Goal: Information Seeking & Learning: Learn about a topic

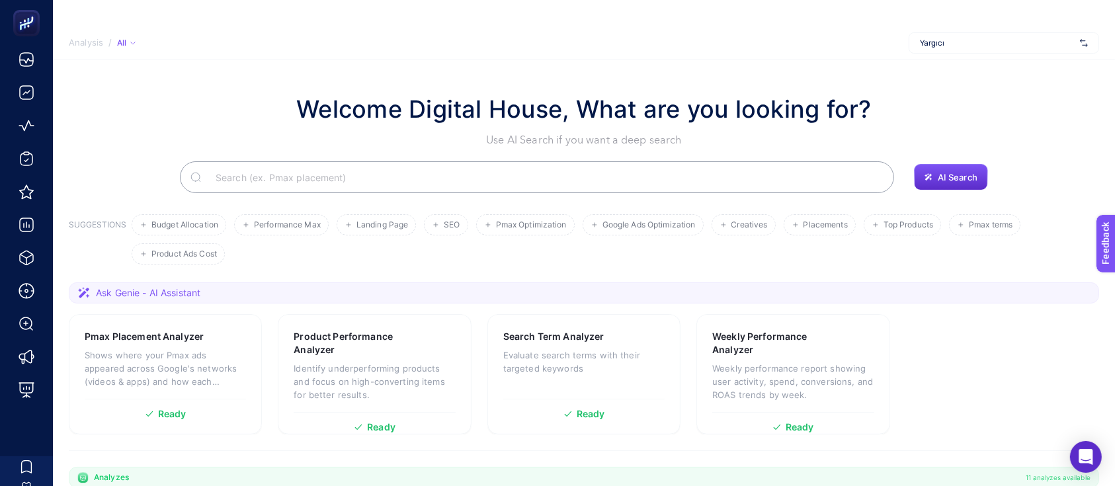
click at [947, 48] on div "Yargıcı" at bounding box center [1003, 42] width 190 height 21
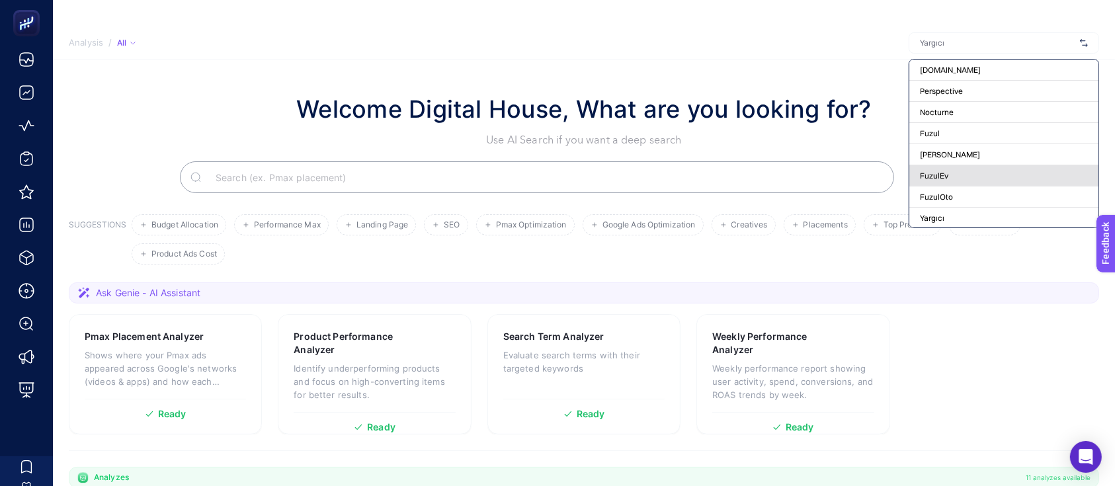
click at [948, 178] on div "FuzulEv" at bounding box center [1003, 175] width 189 height 21
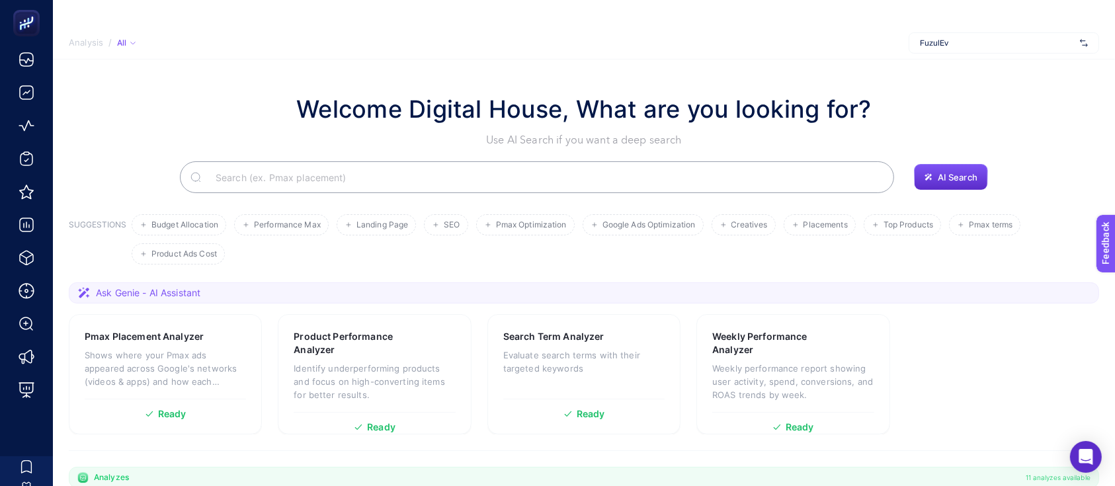
click at [264, 177] on input "Search" at bounding box center [544, 177] width 678 height 37
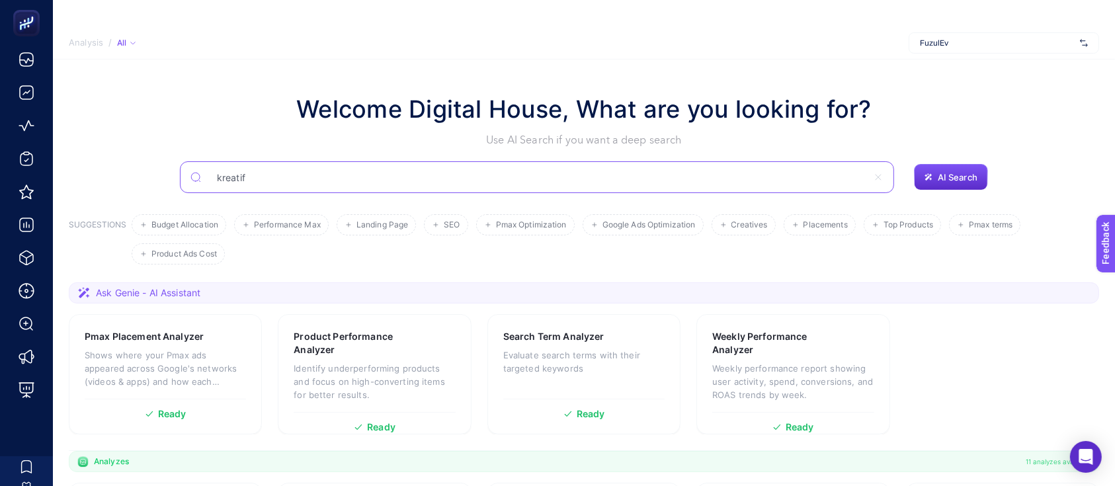
type input "kreatif"
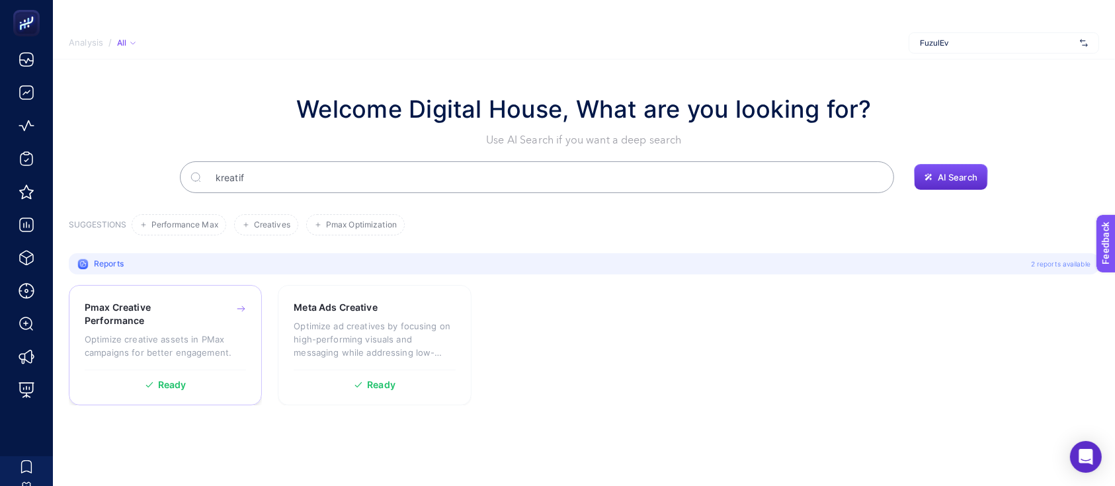
click at [155, 345] on p "Optimize creative assets in PMax campaigns for better engagement." at bounding box center [165, 346] width 161 height 26
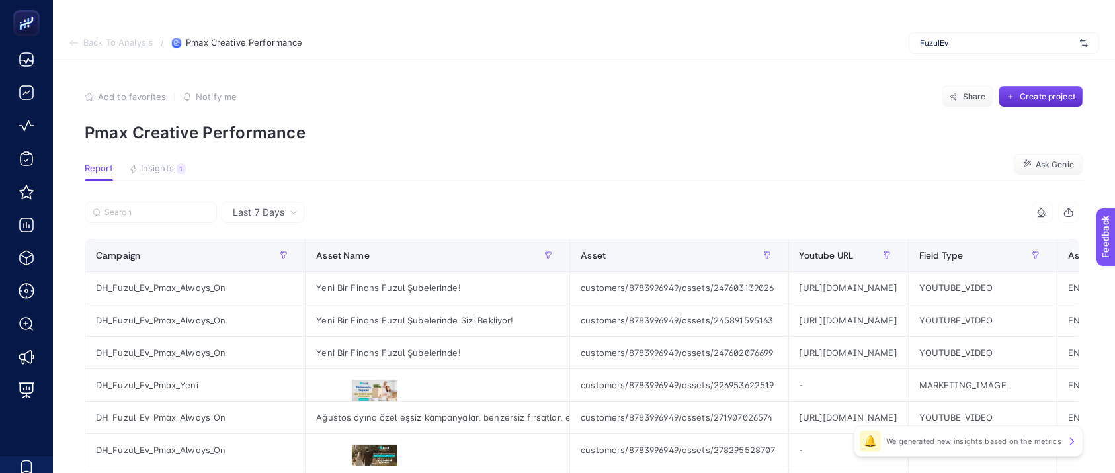
scroll to position [0, 9]
click at [158, 214] on input "Search" at bounding box center [156, 213] width 104 height 10
click at [156, 167] on span "Insights" at bounding box center [157, 168] width 33 height 11
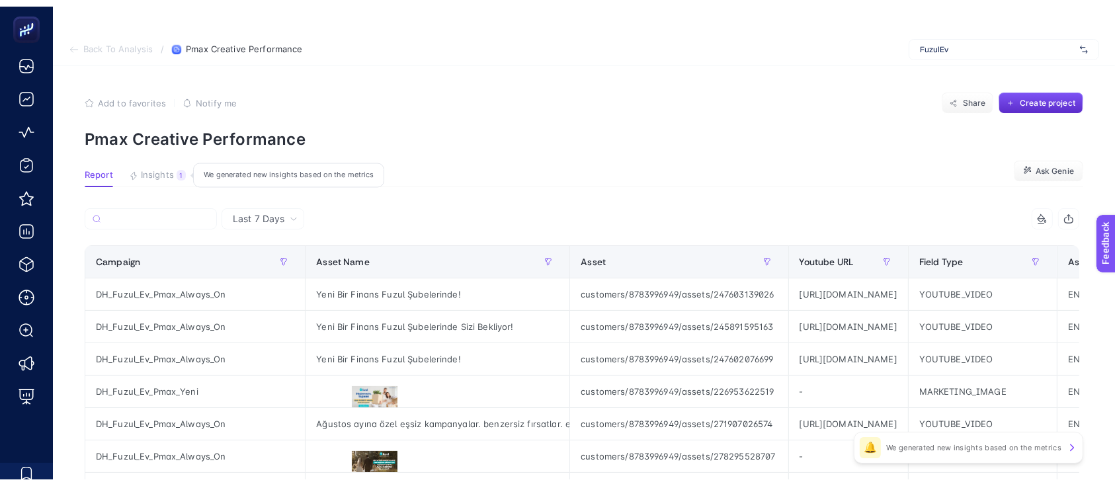
scroll to position [0, 0]
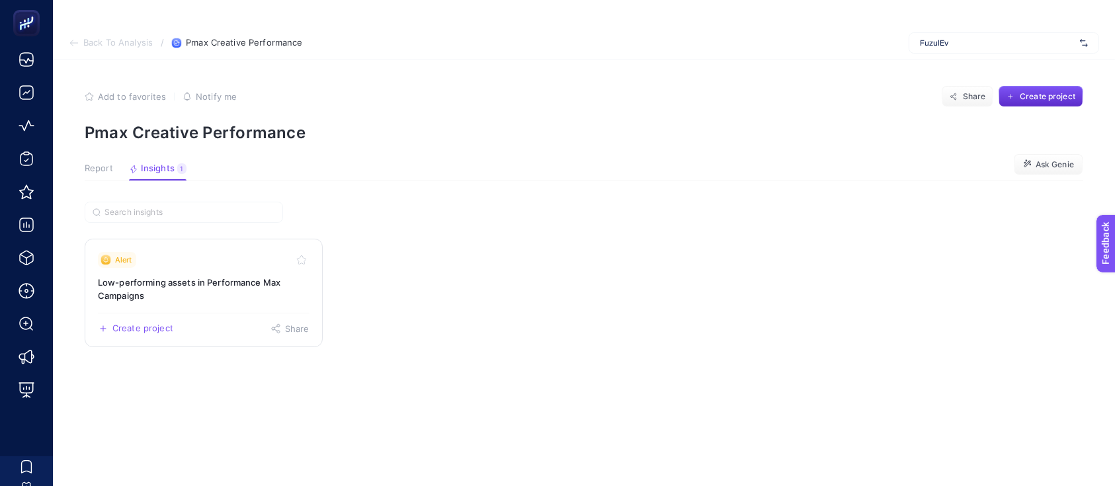
click at [147, 267] on div "Alert" at bounding box center [204, 260] width 212 height 16
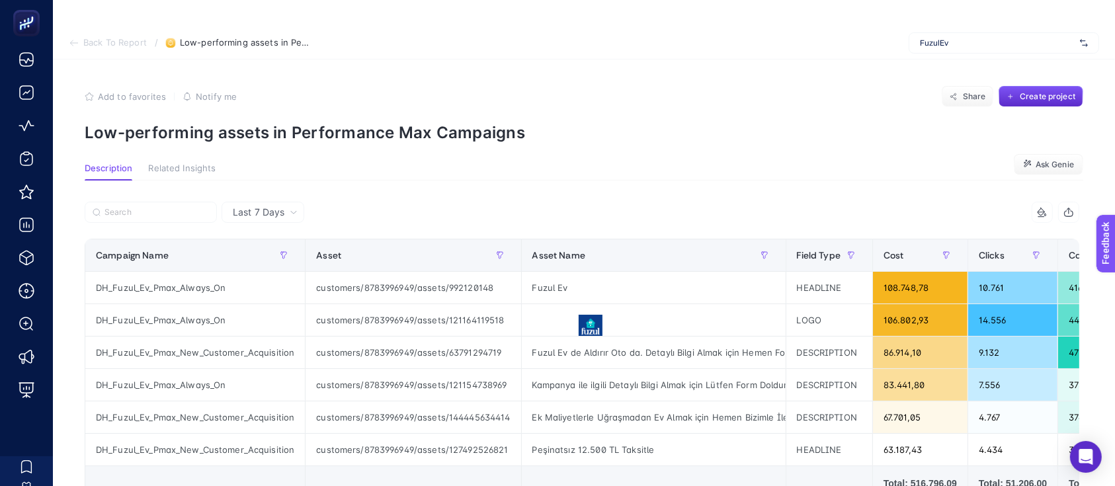
click at [1074, 210] on icon "button" at bounding box center [1068, 212] width 11 height 11
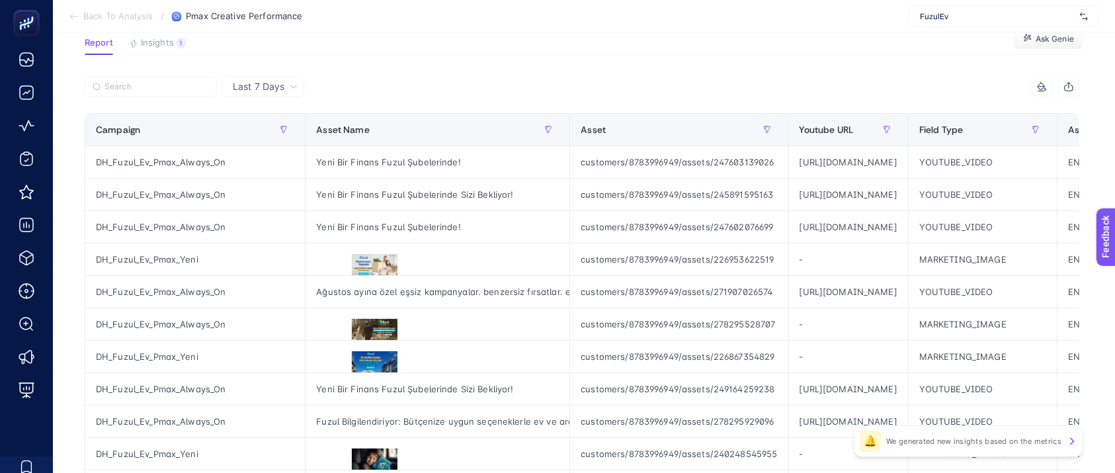
scroll to position [88, 0]
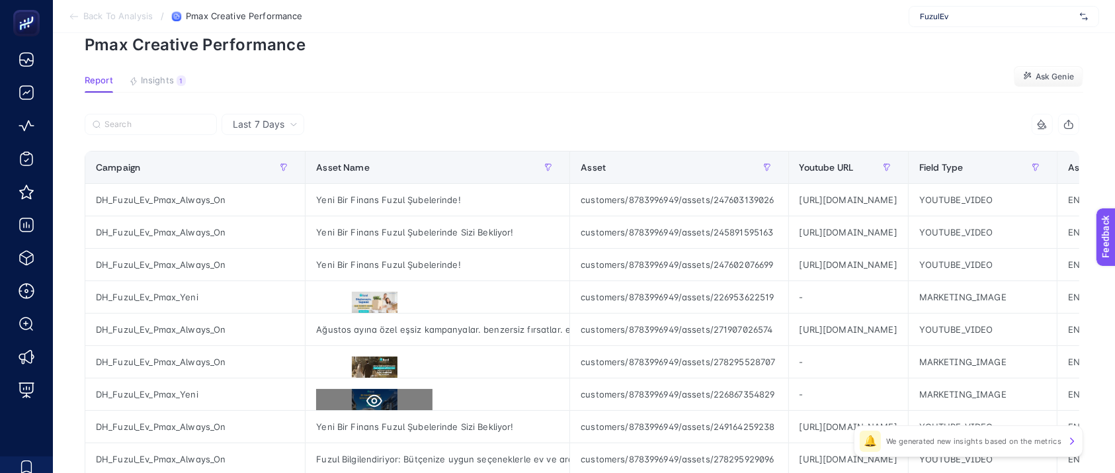
click at [370, 399] on icon at bounding box center [374, 401] width 16 height 13
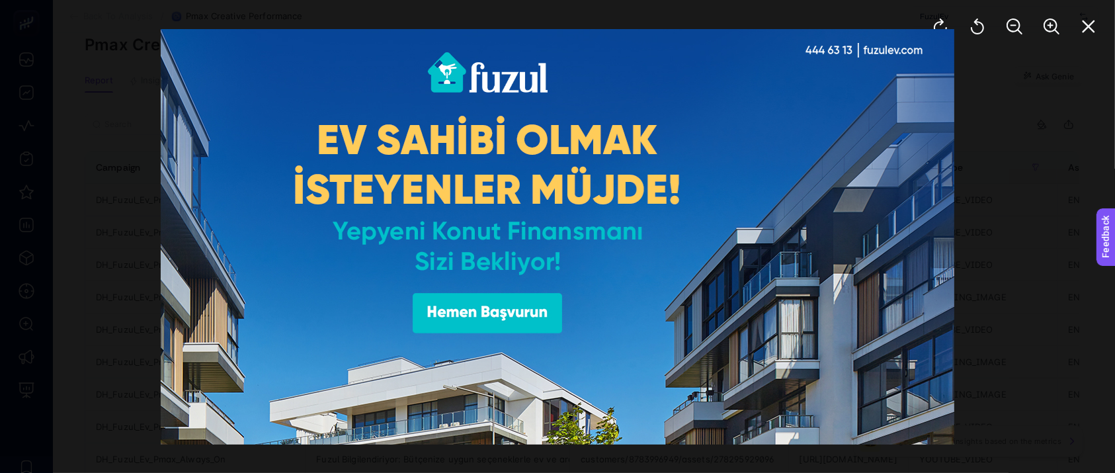
click at [1042, 130] on div at bounding box center [557, 236] width 1115 height 473
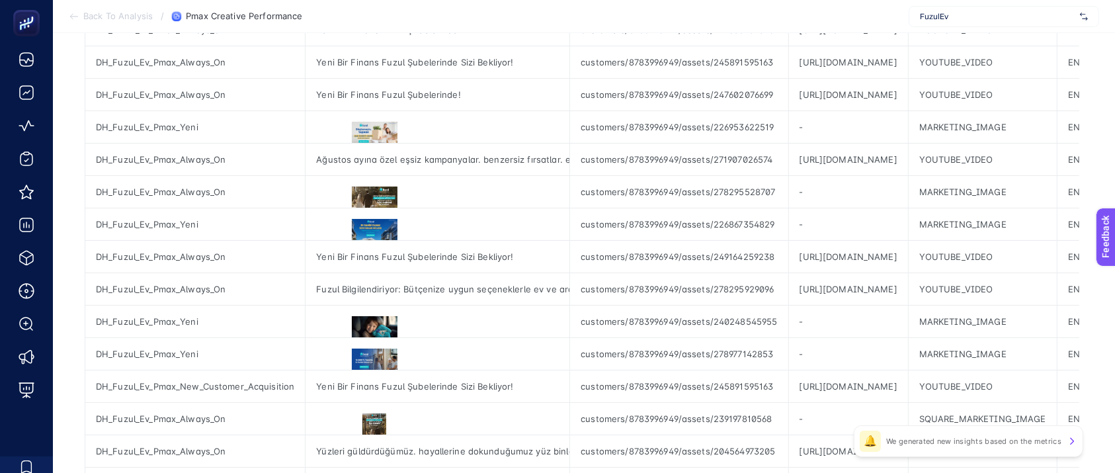
scroll to position [176, 0]
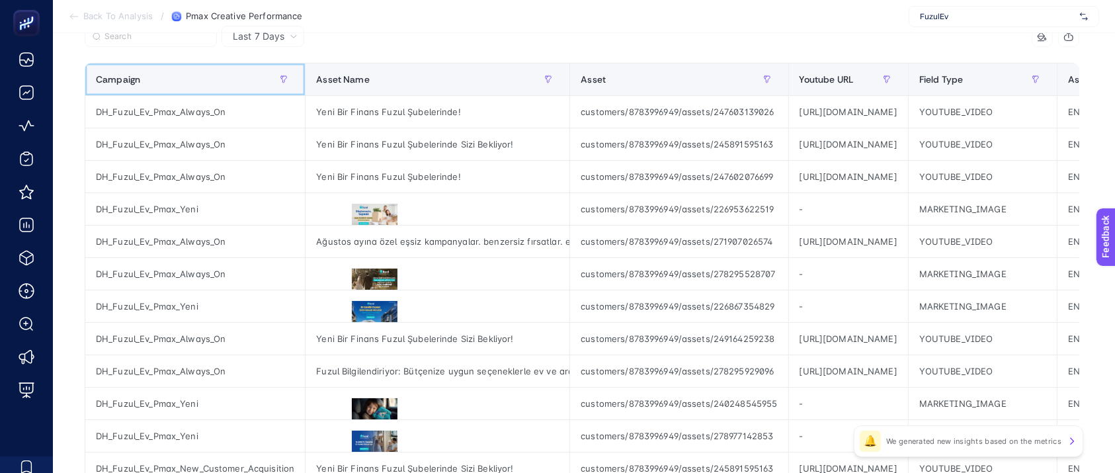
click at [141, 76] on div "Campaign" at bounding box center [195, 79] width 198 height 21
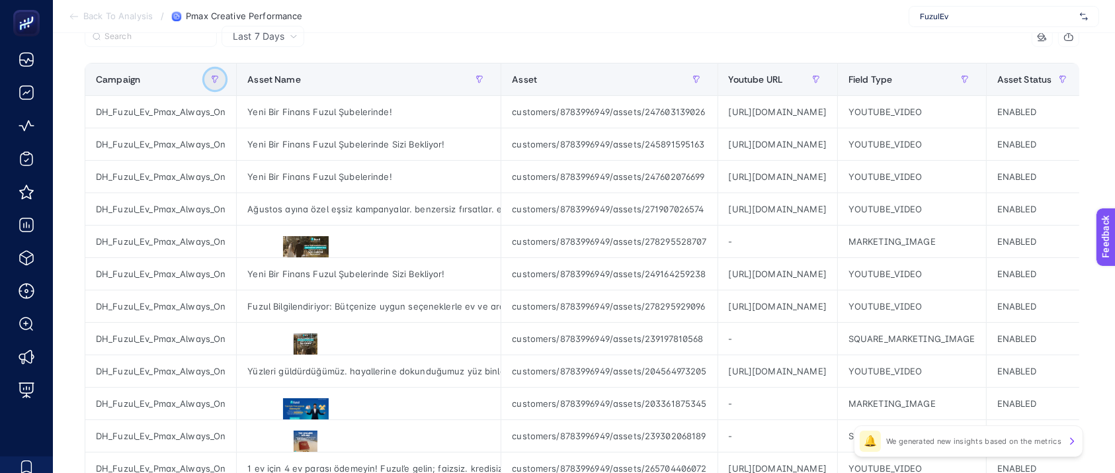
click at [219, 81] on button "button" at bounding box center [214, 79] width 21 height 21
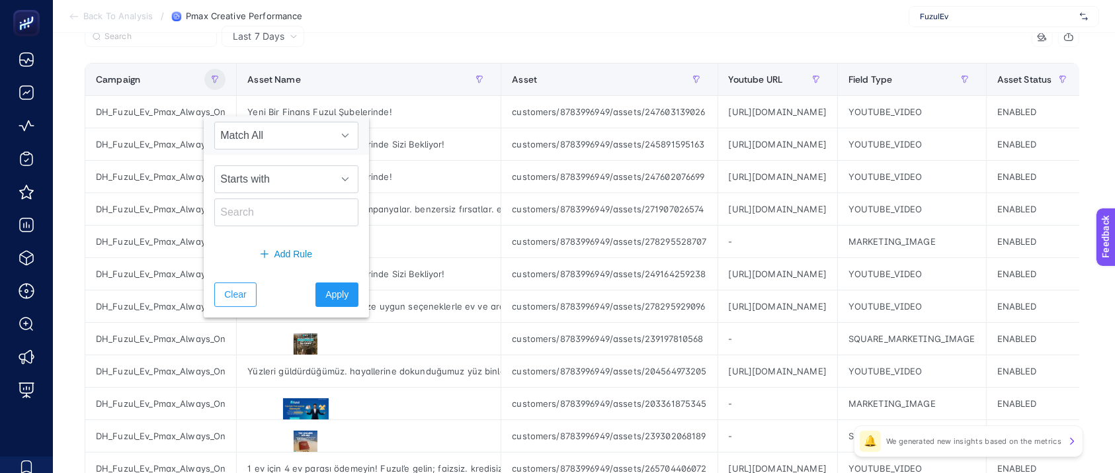
click at [381, 59] on div "11 items selected Campaign Asset Name Asset Youtube URL Field Type Asset Status…" at bounding box center [582, 418] width 994 height 785
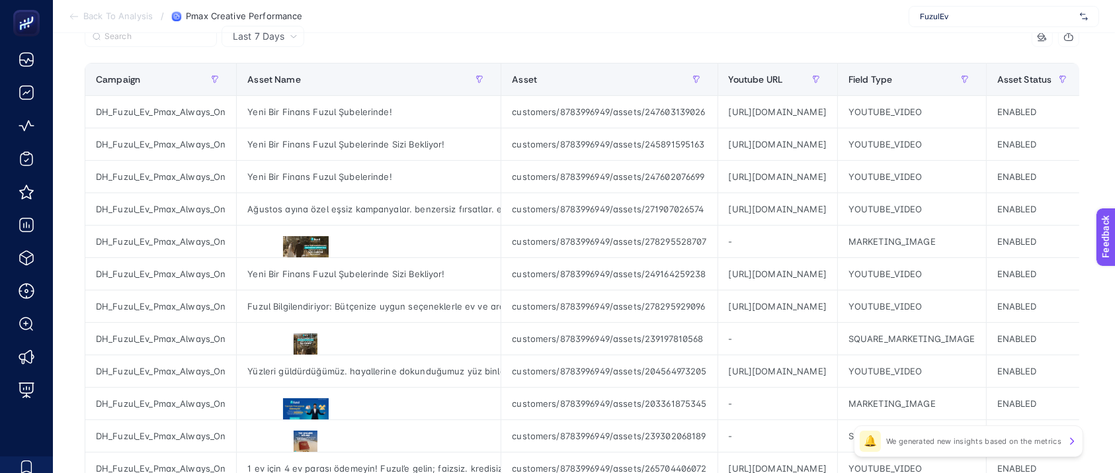
scroll to position [176, 9]
click at [475, 78] on icon "button" at bounding box center [479, 79] width 8 height 8
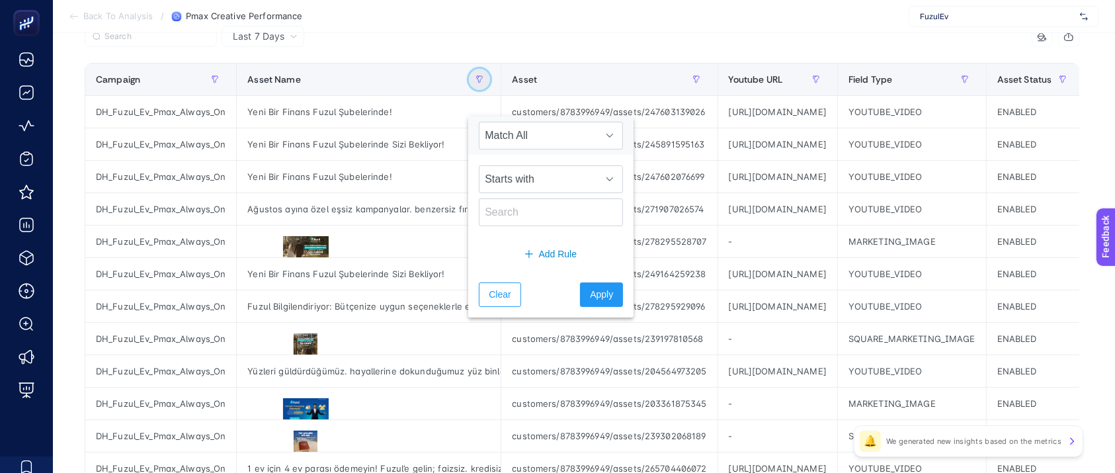
click at [475, 77] on icon "button" at bounding box center [479, 79] width 8 height 8
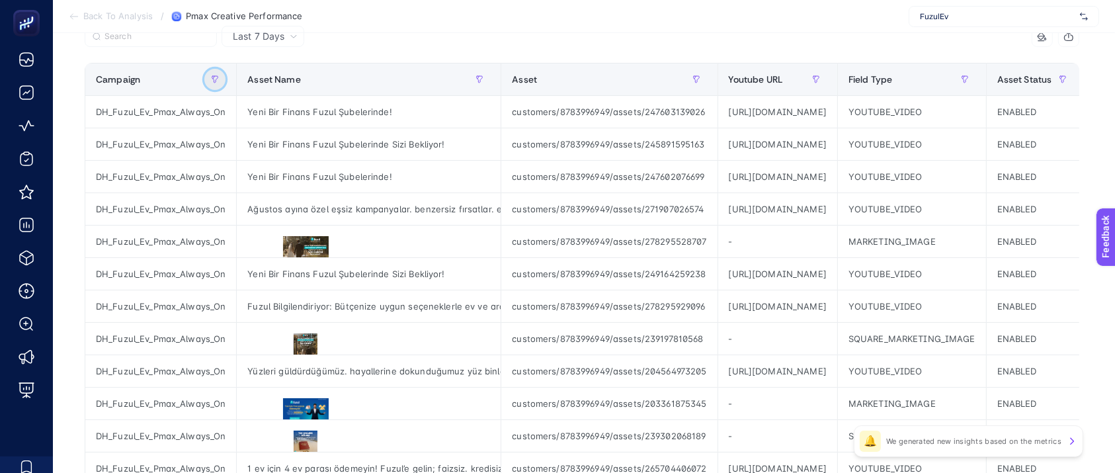
click at [211, 81] on icon "button" at bounding box center [215, 79] width 8 height 8
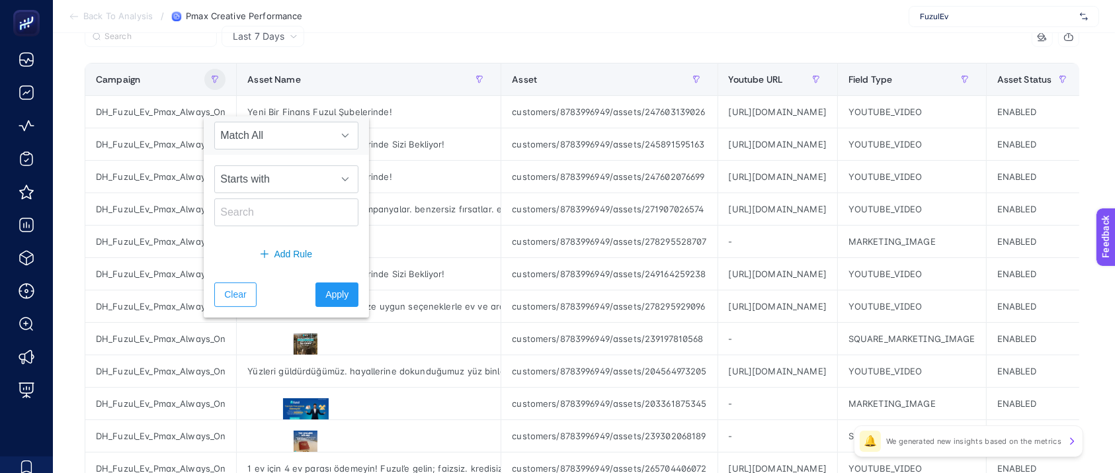
click at [592, 36] on div "11 items selected" at bounding box center [830, 36] width 497 height 21
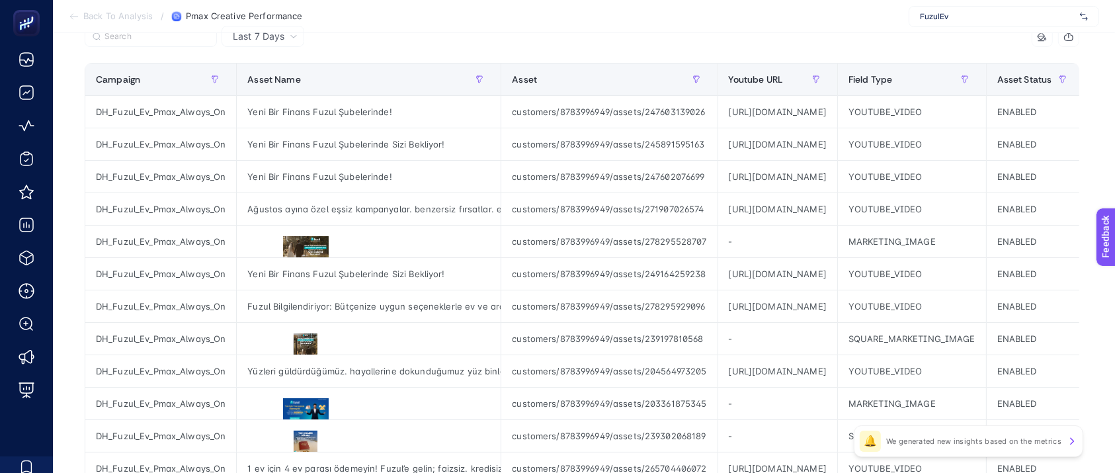
scroll to position [0, 9]
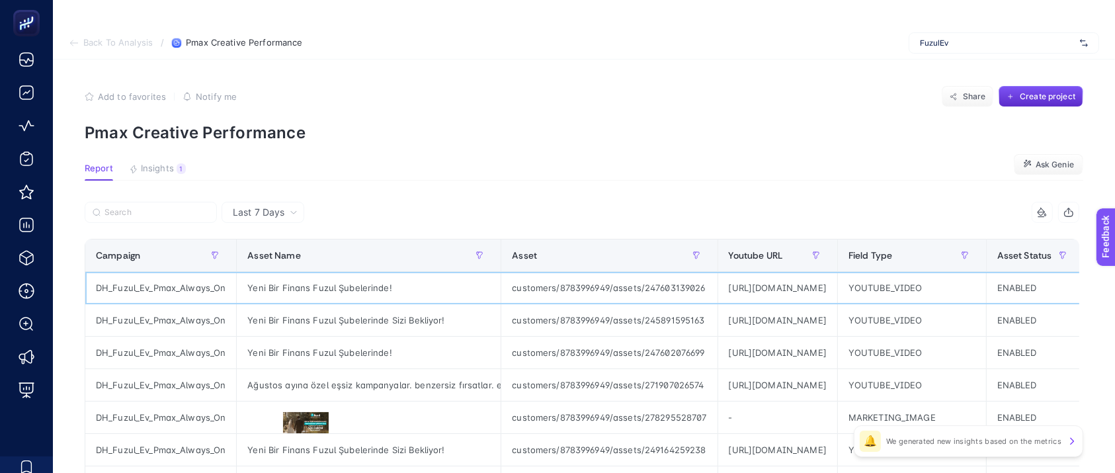
click at [194, 286] on div "DH_Fuzul_Ev_Pmax_Always_On" at bounding box center [160, 288] width 151 height 32
copy tr "DH_Fuzul_Ev_Pmax_Always_On"
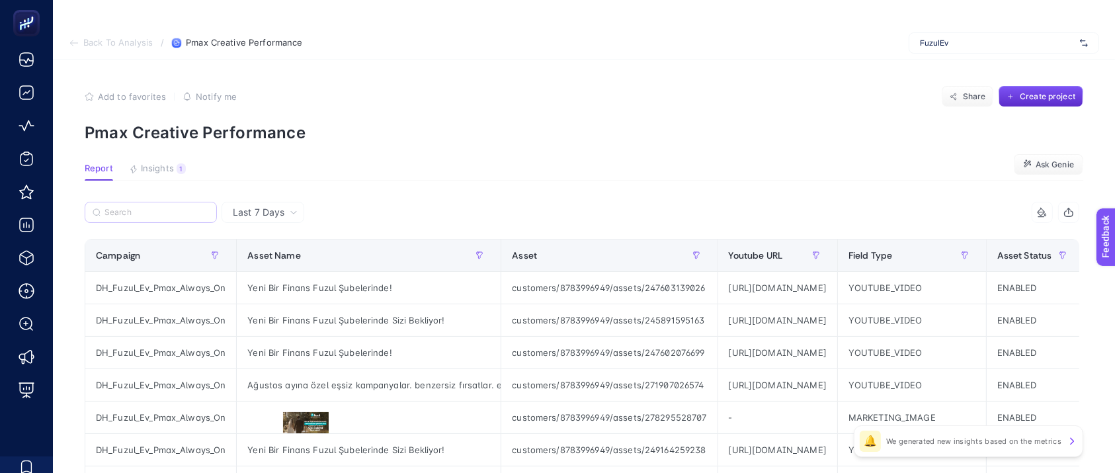
click at [148, 202] on label at bounding box center [151, 212] width 132 height 21
click at [148, 208] on input "Search" at bounding box center [156, 213] width 104 height 10
paste input "DH_Fuzul_Ev_Pmax_Always_On"
type input "DH_Fuzul_Ev_Pmax_Always_On"
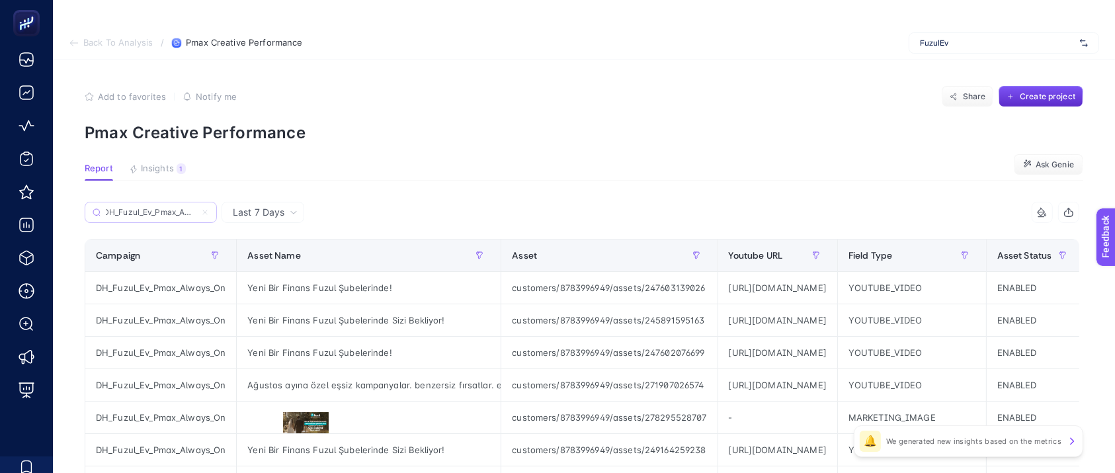
click at [180, 206] on label "DH_Fuzul_Ev_Pmax_Always_On" at bounding box center [151, 212] width 132 height 21
click at [180, 208] on input "DH_Fuzul_Ev_Pmax_Always_On" at bounding box center [151, 213] width 90 height 10
click at [387, 167] on section "Report Insights 1 We generated new insights based on the metrics Ask Genie" at bounding box center [584, 171] width 998 height 17
click at [107, 212] on input "DH_Fuzul_Ev_Pmax_Always_On" at bounding box center [156, 213] width 104 height 10
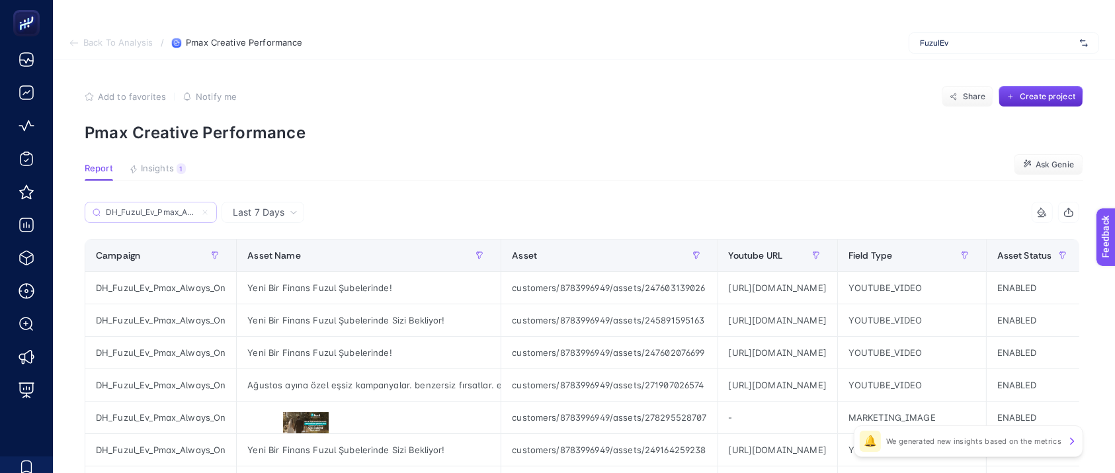
click at [188, 214] on label "DH_Fuzul_Ev_Pmax_Always_On" at bounding box center [151, 212] width 132 height 21
click at [188, 214] on input "DH_Fuzul_Ev_Pmax_Always_On" at bounding box center [151, 213] width 90 height 10
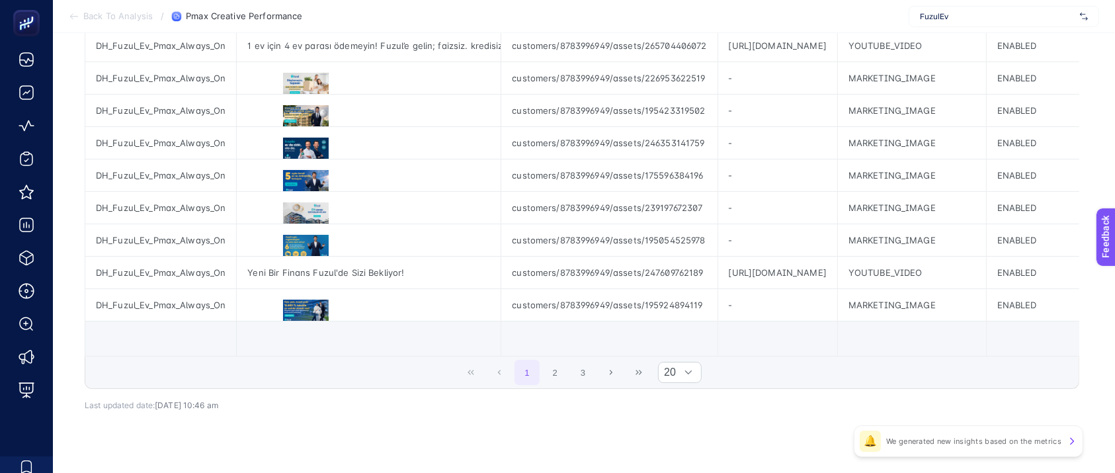
scroll to position [624, 9]
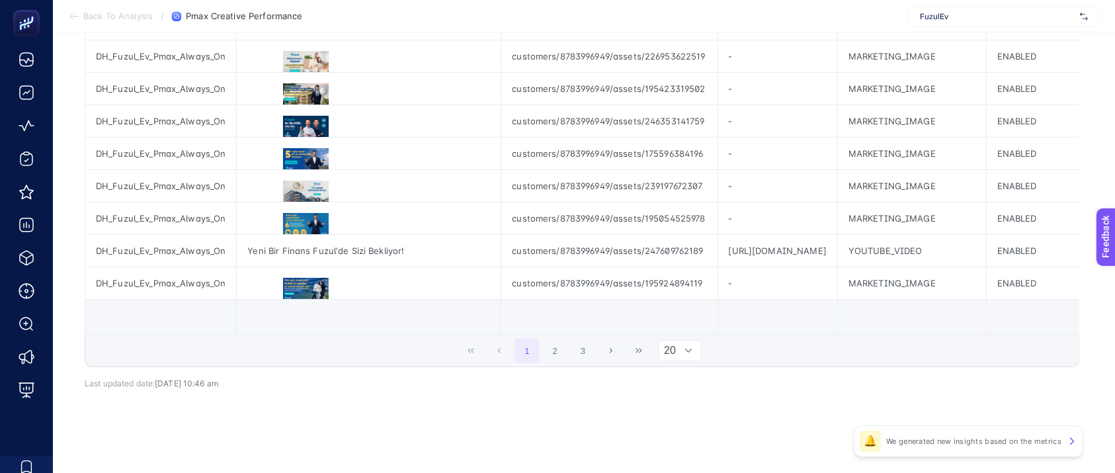
click at [668, 347] on span "20" at bounding box center [666, 350] width 17 height 20
click at [678, 428] on li "50" at bounding box center [686, 436] width 43 height 26
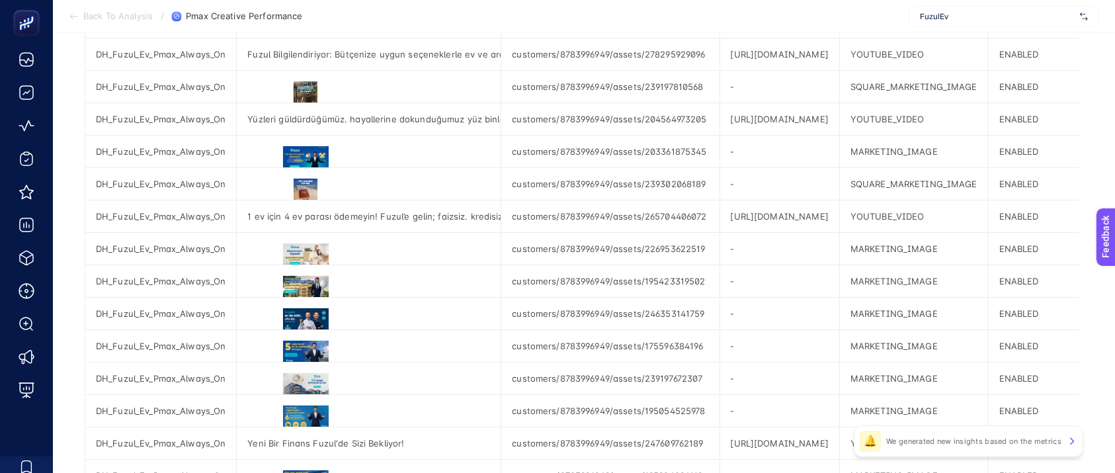
scroll to position [118, 9]
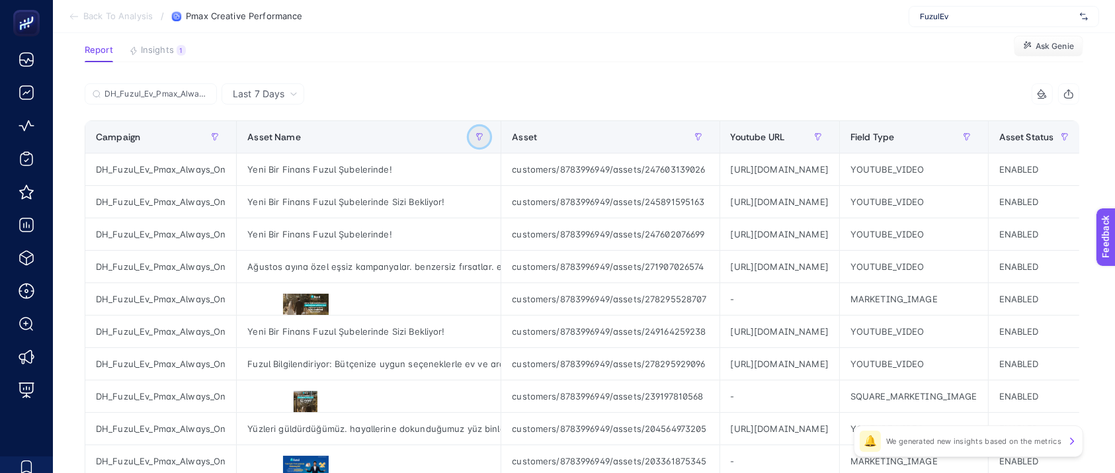
click at [471, 127] on button "button" at bounding box center [479, 136] width 21 height 21
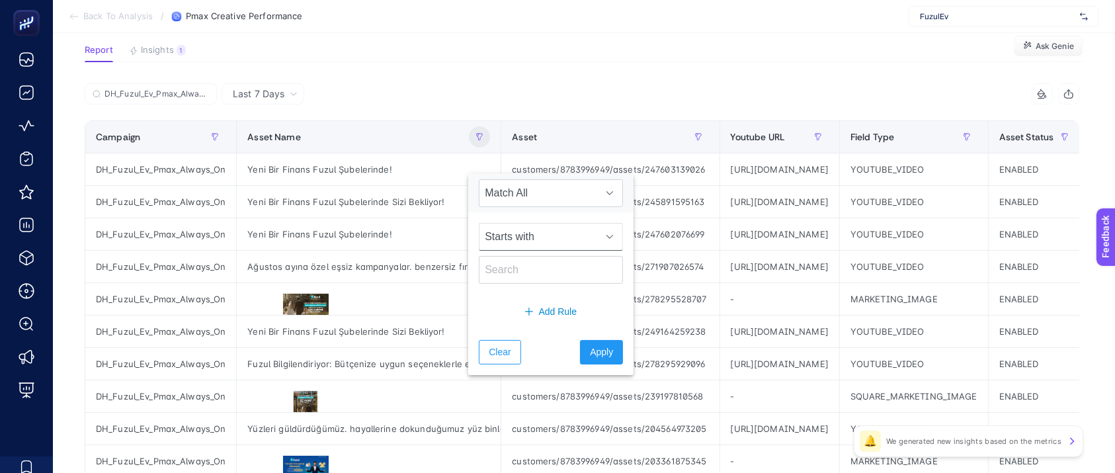
click at [515, 232] on span "Starts with" at bounding box center [538, 236] width 118 height 26
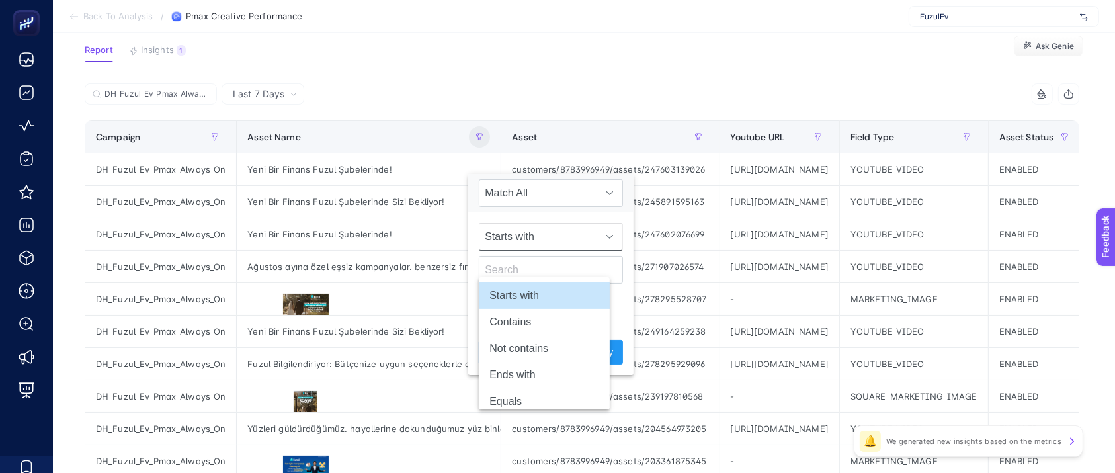
click at [515, 232] on span "Starts with" at bounding box center [538, 236] width 118 height 26
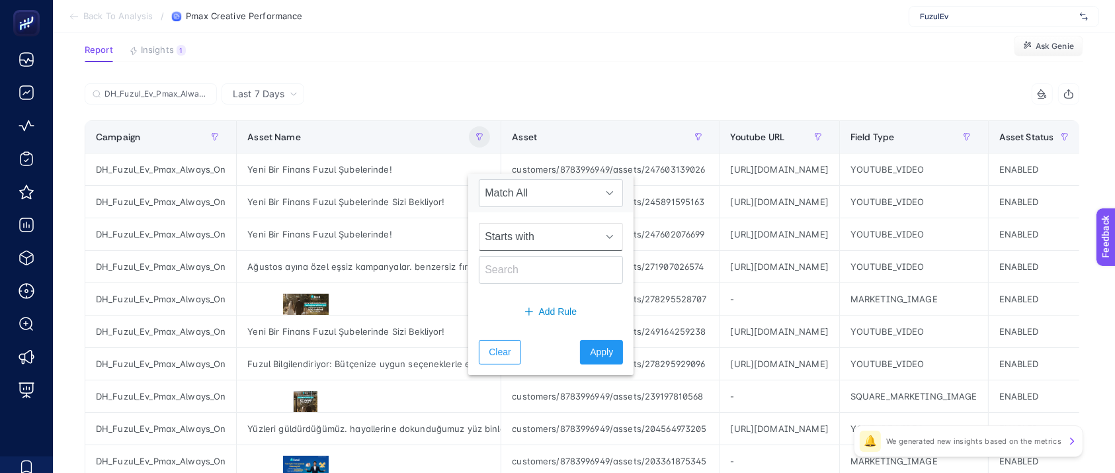
click at [514, 245] on span "Starts with" at bounding box center [538, 236] width 118 height 26
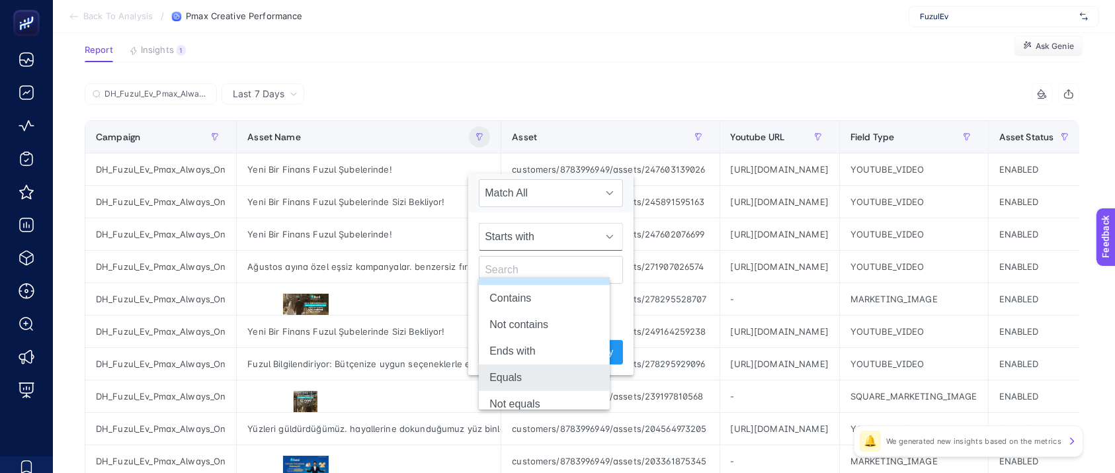
scroll to position [37, 0]
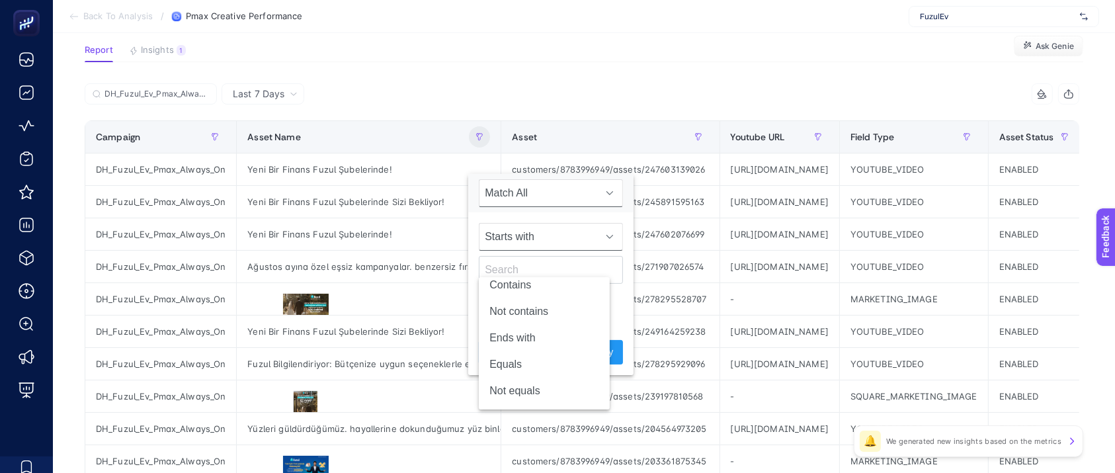
click at [523, 192] on span "Match All" at bounding box center [538, 193] width 118 height 26
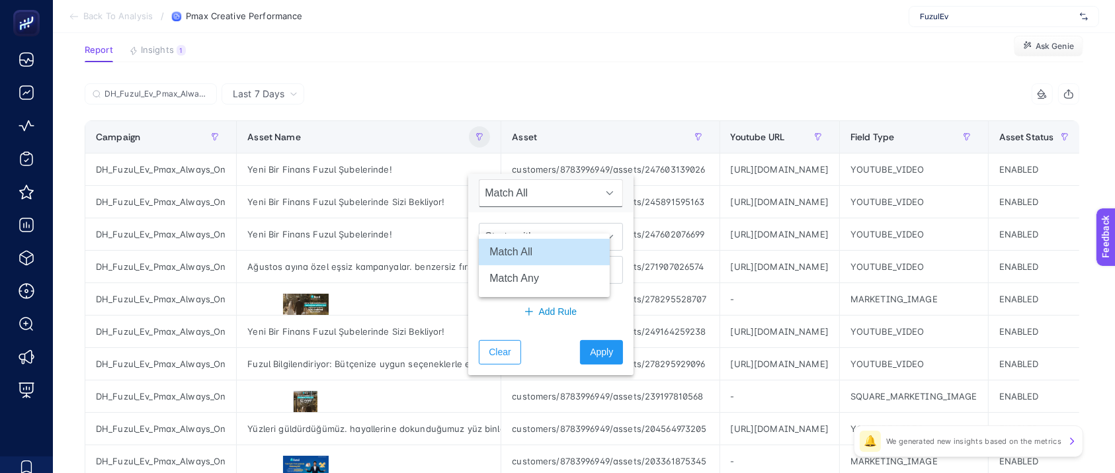
click at [540, 177] on div "Match All" at bounding box center [550, 193] width 165 height 38
click at [524, 268] on input "text" at bounding box center [551, 270] width 144 height 28
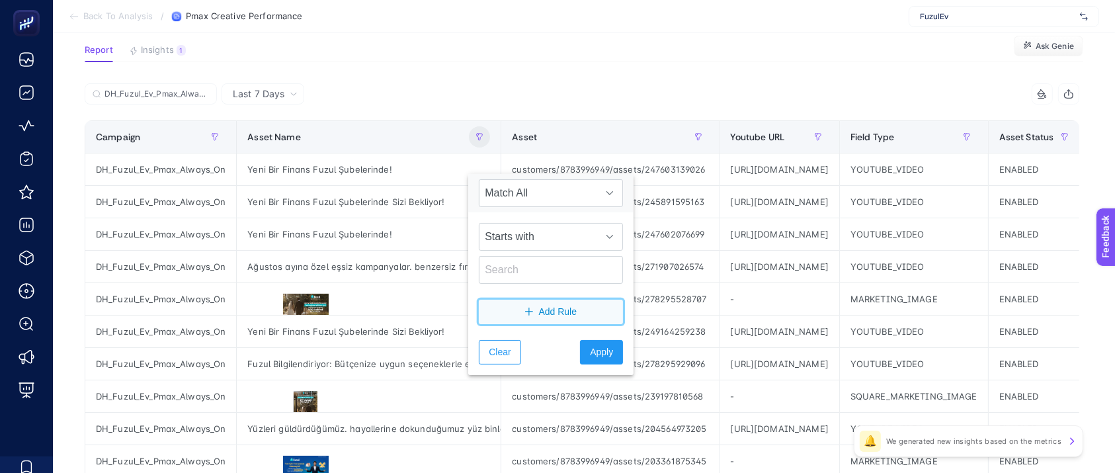
click at [538, 307] on span "Add Rule" at bounding box center [557, 312] width 38 height 14
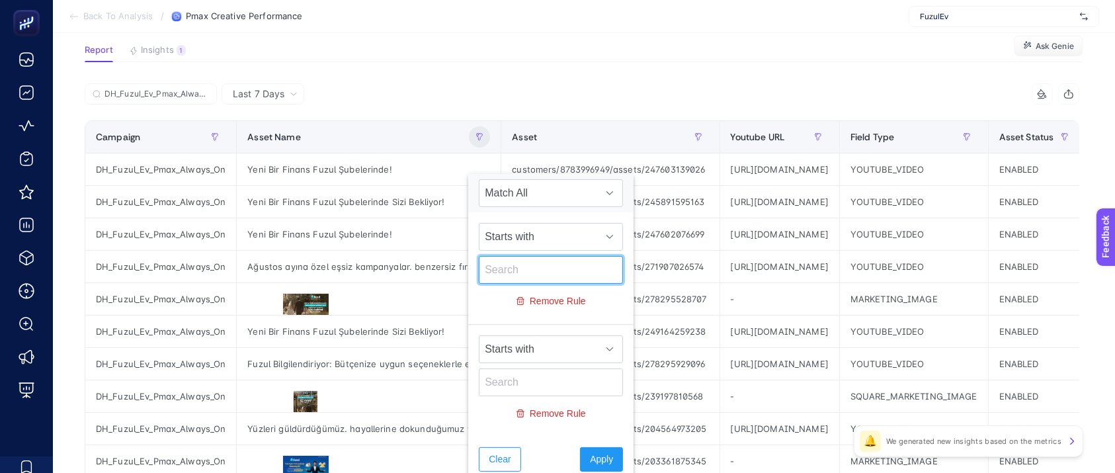
click at [530, 268] on input "text" at bounding box center [551, 270] width 144 height 28
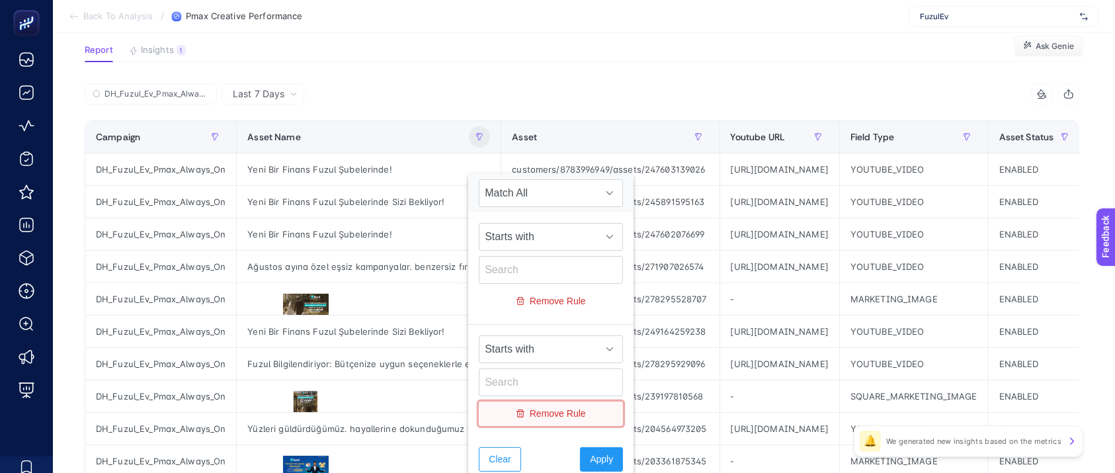
click at [530, 410] on span "Remove Rule" at bounding box center [558, 414] width 56 height 14
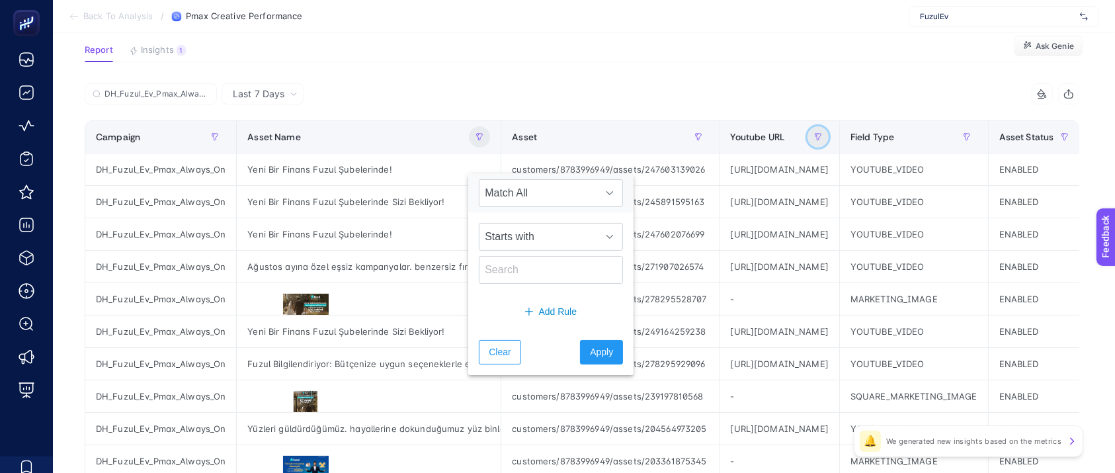
click at [828, 132] on button "button" at bounding box center [817, 136] width 21 height 21
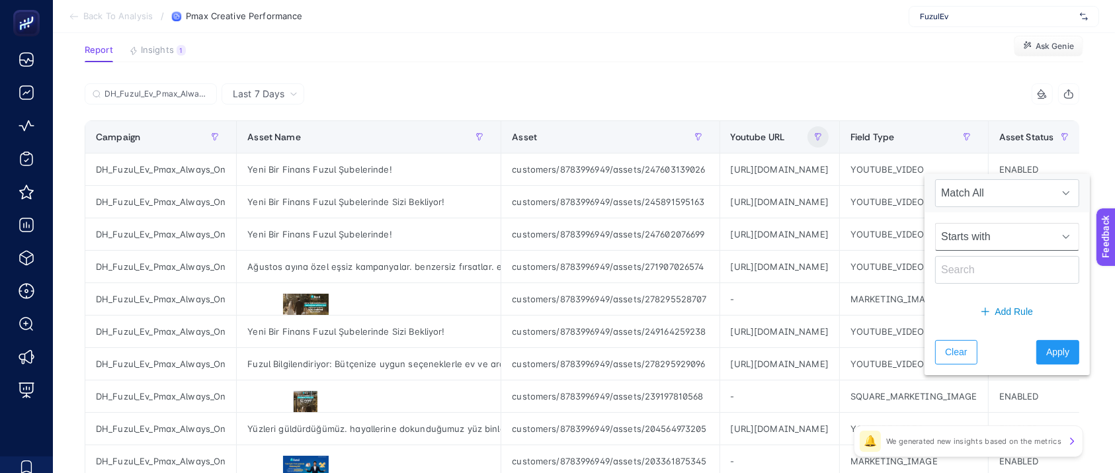
click at [955, 238] on span "Starts with" at bounding box center [995, 236] width 118 height 26
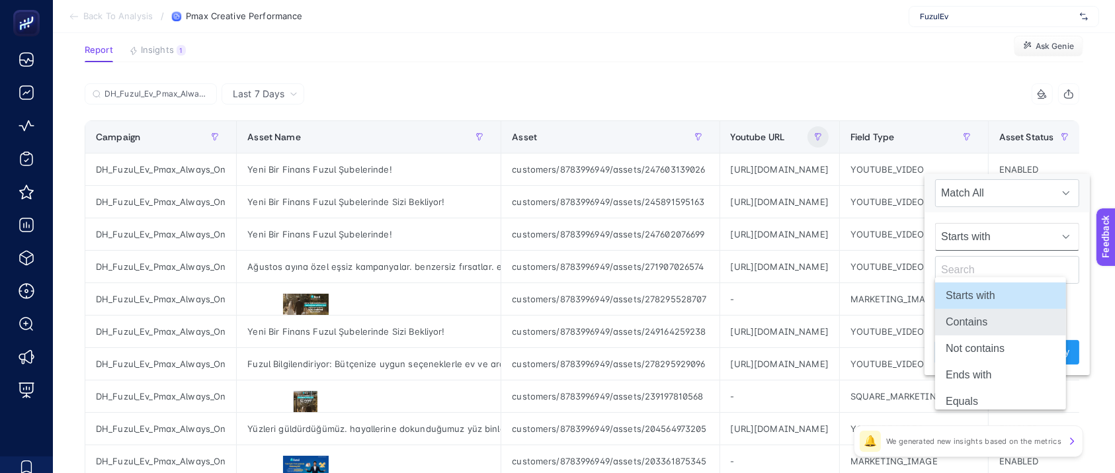
click at [968, 325] on li "Contains" at bounding box center [1000, 322] width 131 height 26
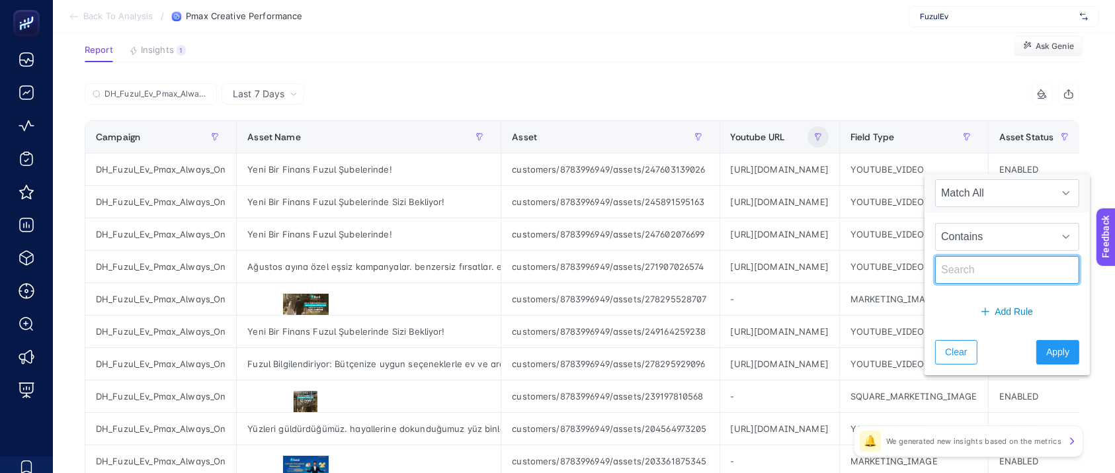
click at [955, 268] on input "text" at bounding box center [1007, 270] width 144 height 28
type input "-"
click at [1046, 348] on span "Apply" at bounding box center [1057, 352] width 23 height 14
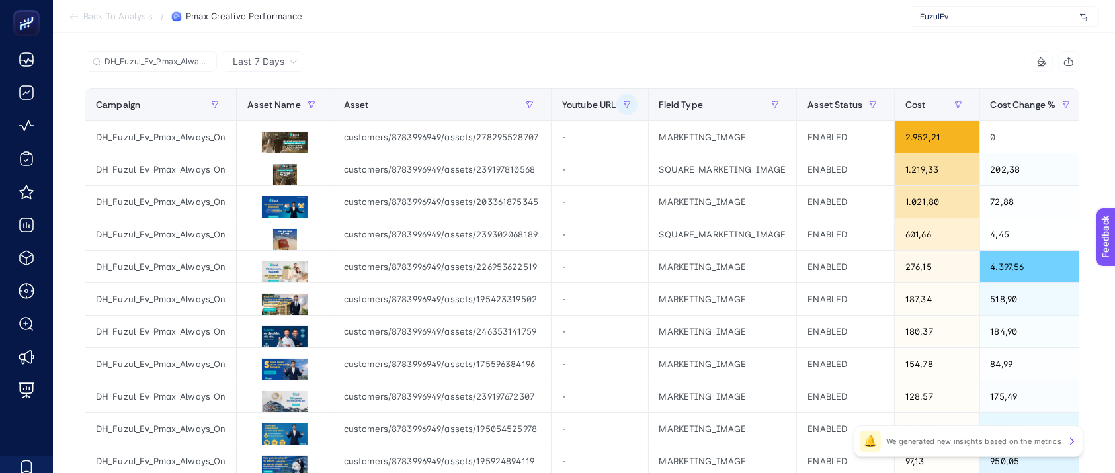
scroll to position [176, 9]
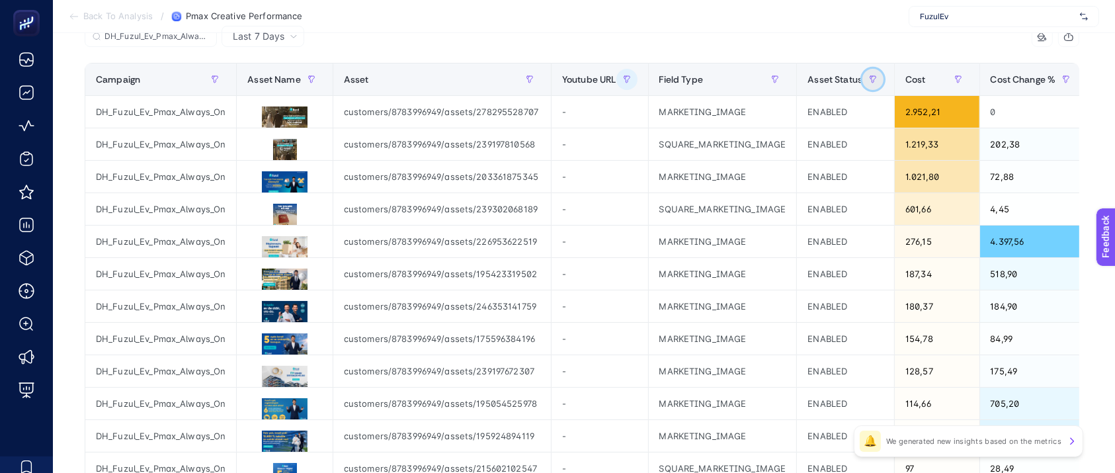
click at [864, 78] on button "button" at bounding box center [872, 79] width 21 height 21
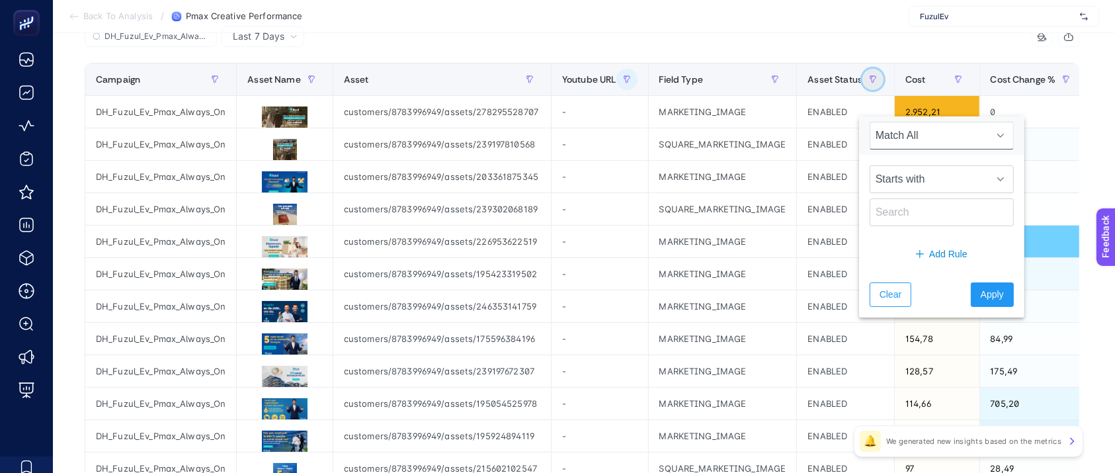
click at [864, 78] on button "button" at bounding box center [872, 79] width 21 height 21
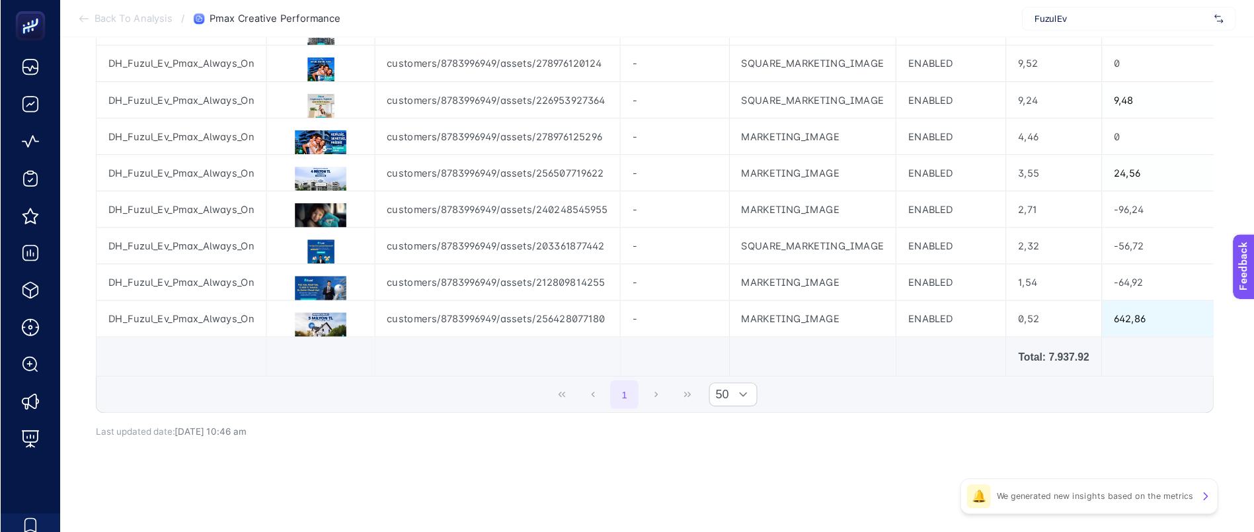
scroll to position [1150, 9]
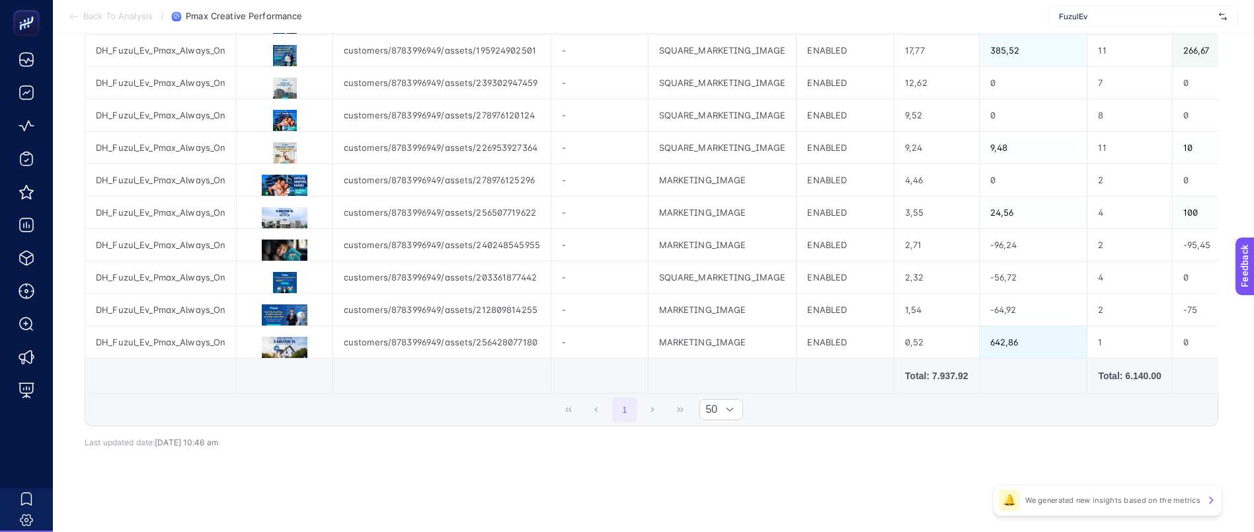
drag, startPoint x: 1080, startPoint y: 0, endPoint x: 370, endPoint y: 464, distance: 848.8
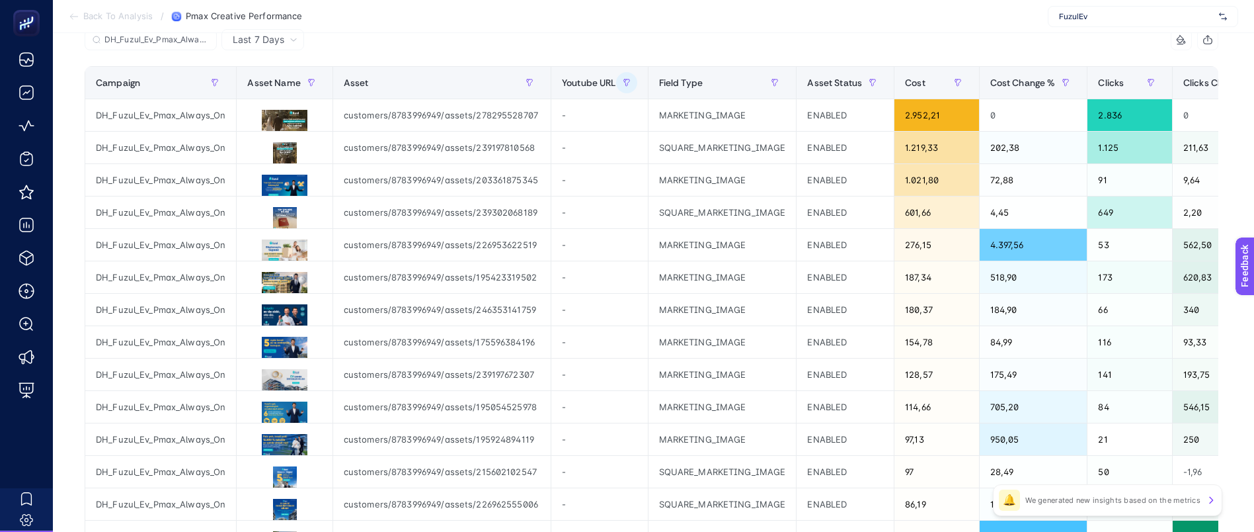
scroll to position [0, 9]
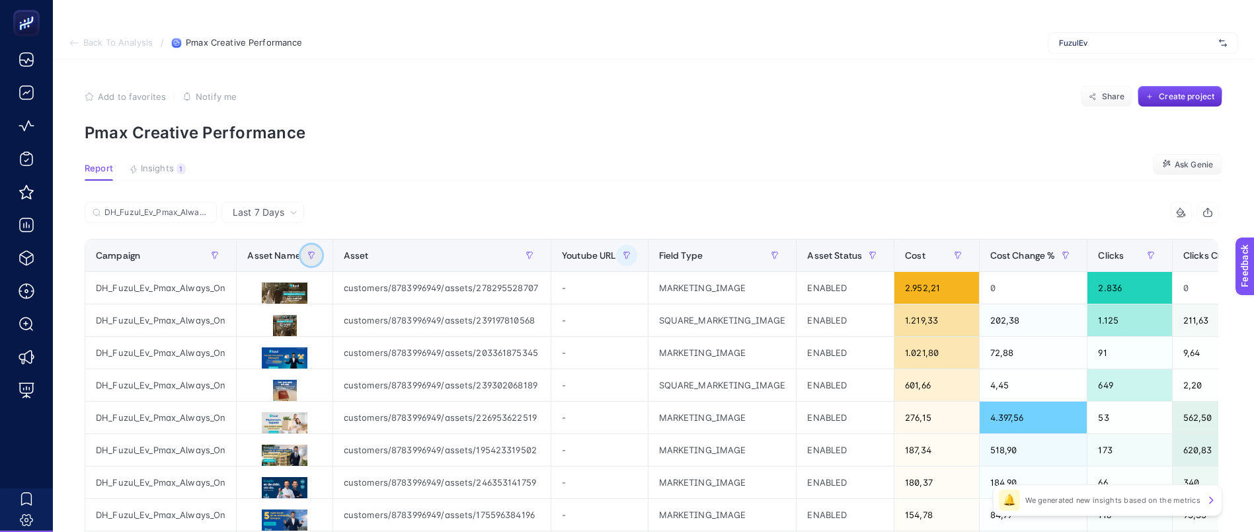
click at [307, 257] on icon "button" at bounding box center [311, 255] width 8 height 8
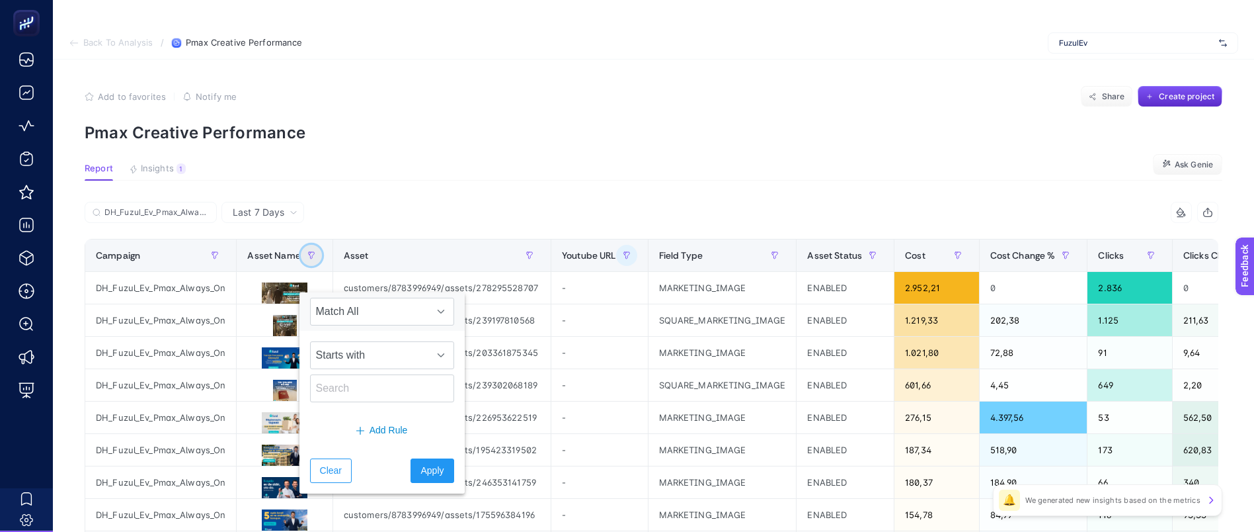
click at [307, 256] on icon "button" at bounding box center [311, 255] width 8 height 8
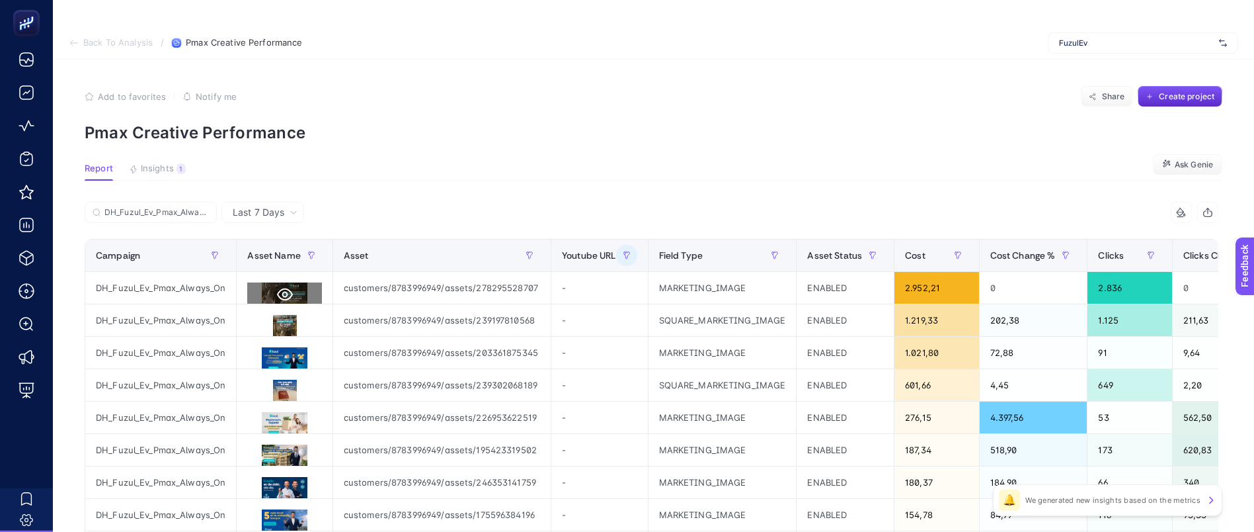
click at [281, 294] on icon at bounding box center [285, 294] width 16 height 13
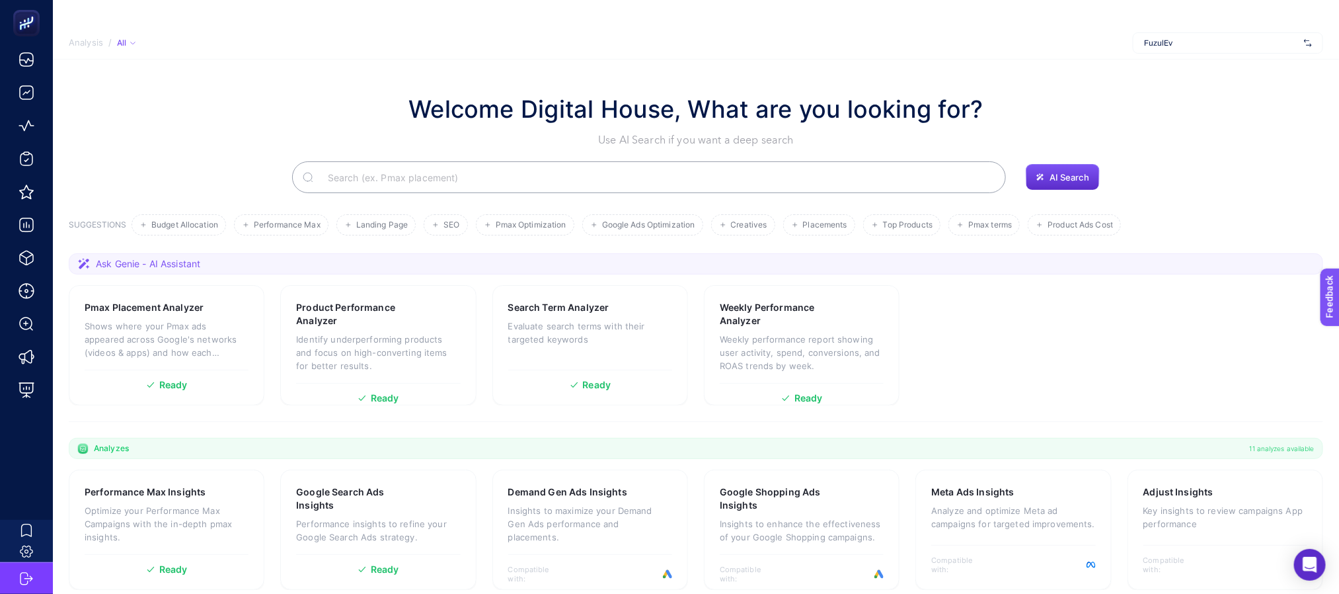
click at [1128, 38] on span "FuzulEv" at bounding box center [1221, 43] width 155 height 11
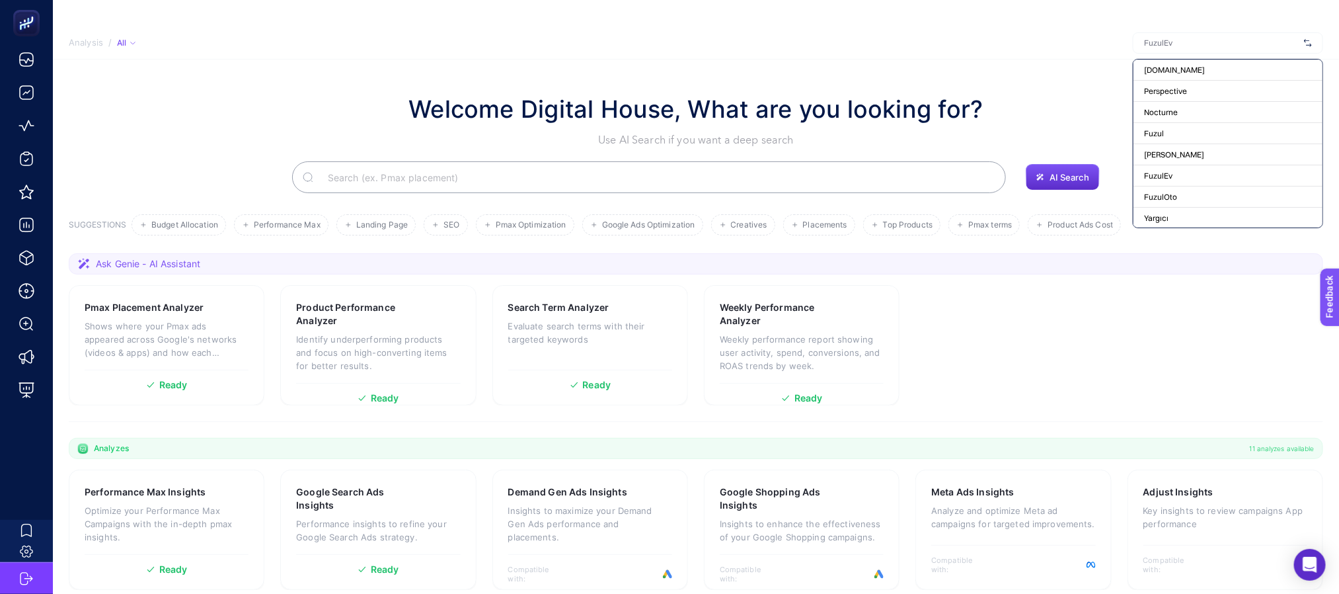
click at [635, 87] on section "Welcome Digital House, What are you looking for? Use AI Search if you want a de…" at bounding box center [696, 401] width 1287 height 682
